Goal: Navigation & Orientation: Go to known website

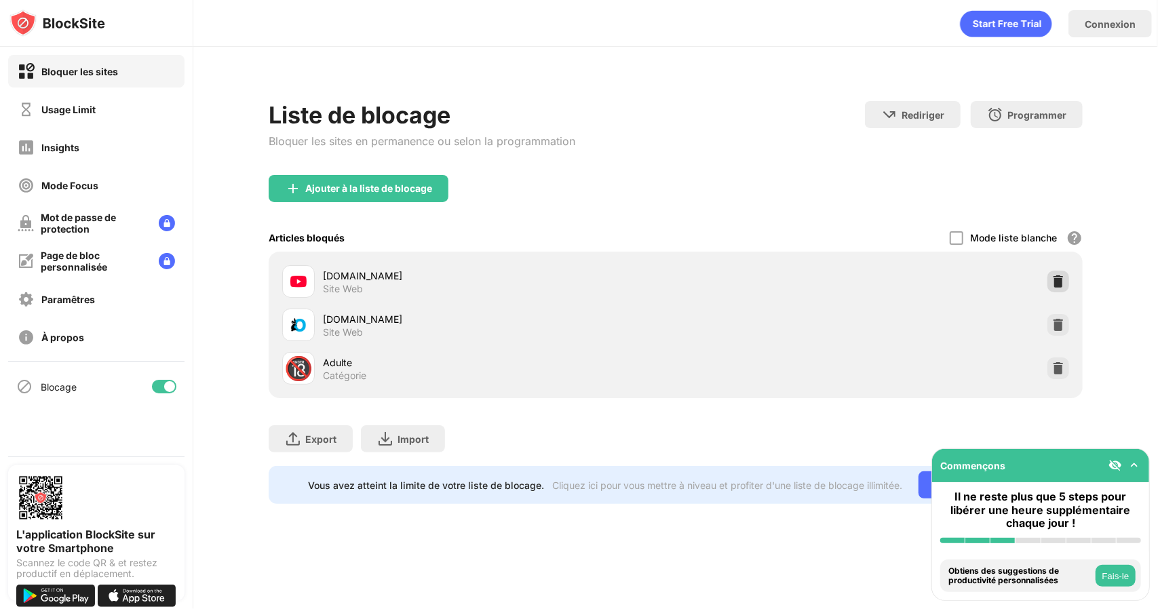
click at [1062, 280] on img at bounding box center [1059, 282] width 14 height 14
